Goal: Complete application form: Complete application form

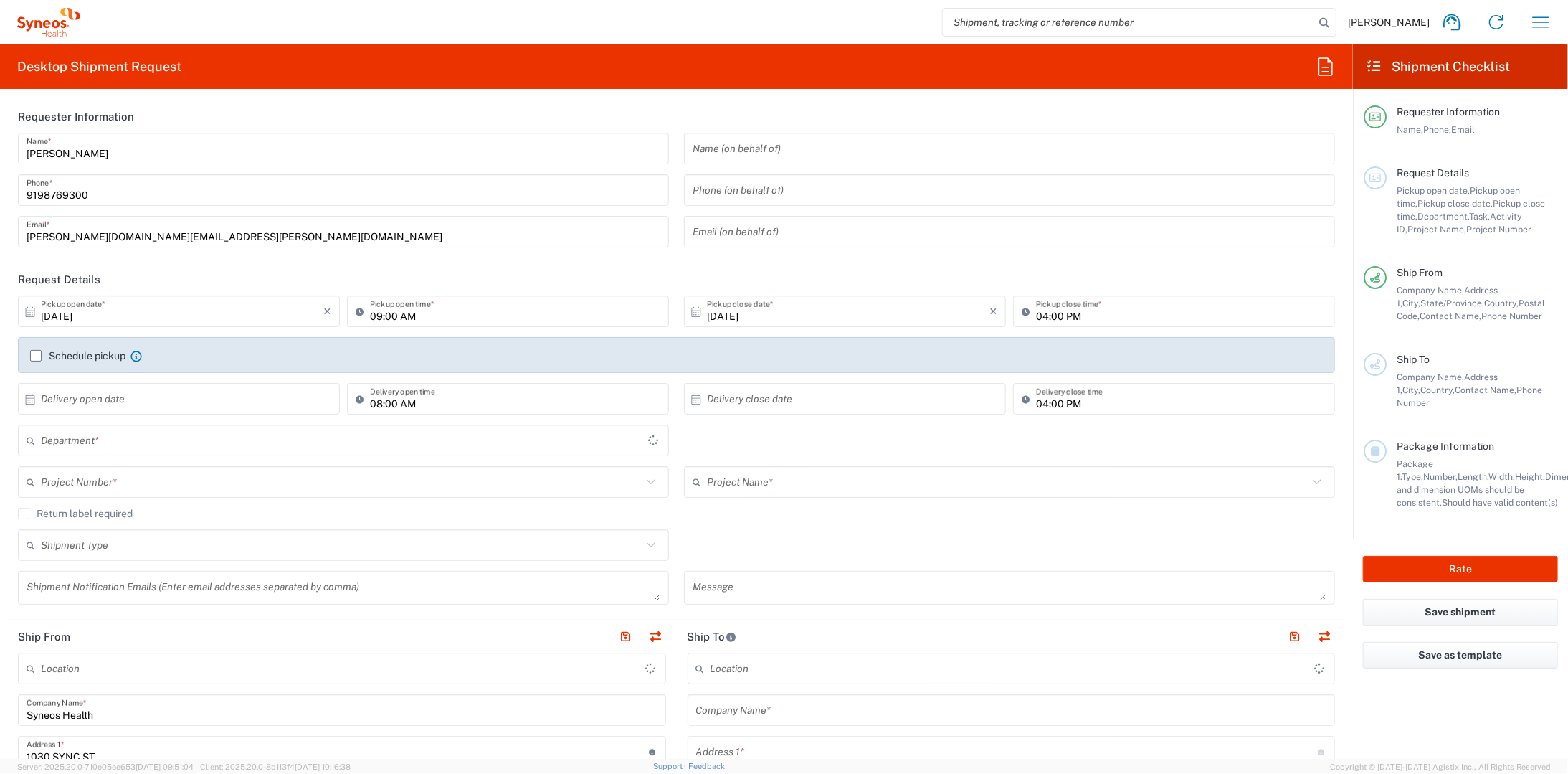
type input "[US_STATE]"
type input "8350"
type input "[GEOGRAPHIC_DATA]"
type input "SYNEOS HEALTH LLC [GEOGRAPHIC_DATA] [GEOGRAPHIC_DATA]"
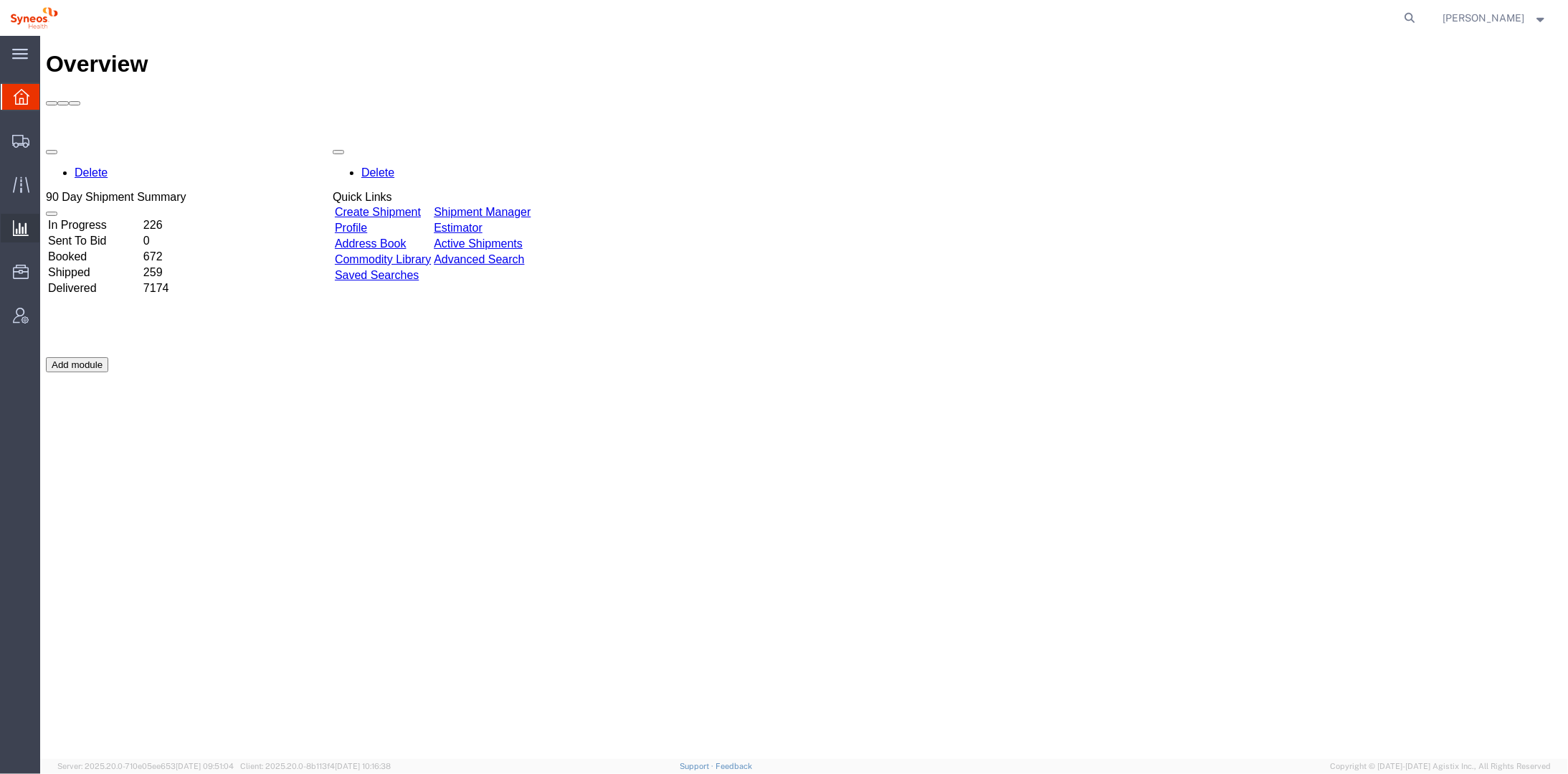
click at [49, 224] on span "Analytics" at bounding box center [44, 228] width 10 height 29
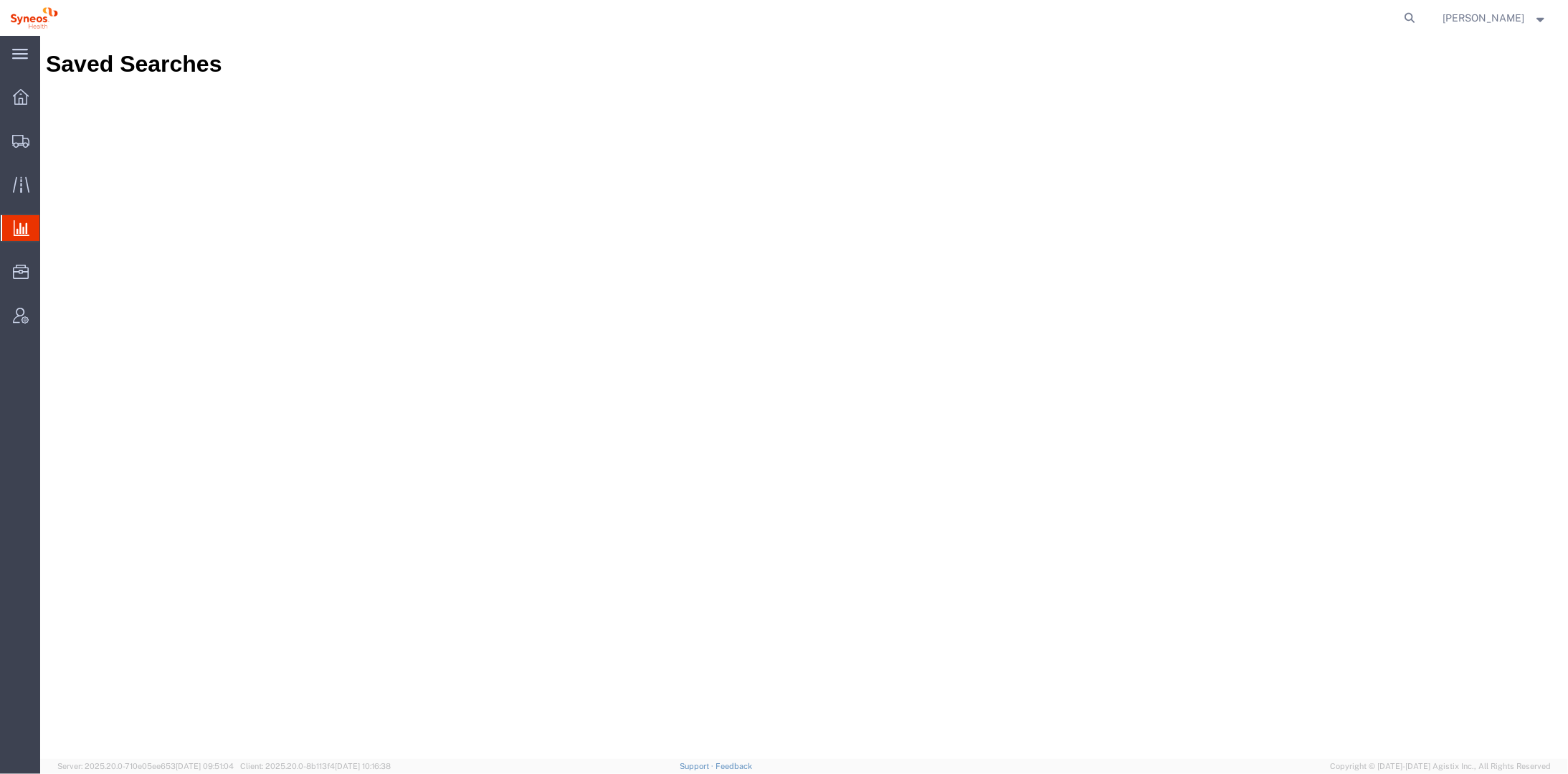
click at [0, 0] on span "Ad Hoc Reports" at bounding box center [0, 0] width 0 height 0
click at [51, 231] on span "Analytics" at bounding box center [45, 228] width 11 height 29
